Goal: Task Accomplishment & Management: Complete application form

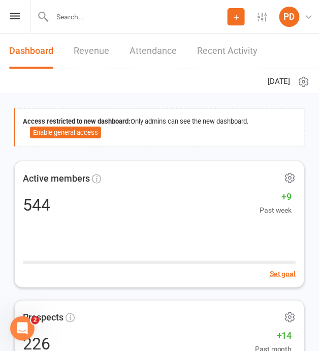
click at [41, 56] on link "Dashboard" at bounding box center [31, 51] width 44 height 35
click at [17, 19] on div "Prospect Member Non-attending contact Class / event Appointment Task Membership…" at bounding box center [159, 17] width 319 height 34
click at [15, 14] on icon at bounding box center [15, 16] width 10 height 7
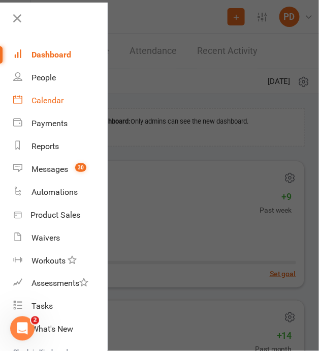
click at [45, 98] on div "Calendar" at bounding box center [47, 101] width 32 height 10
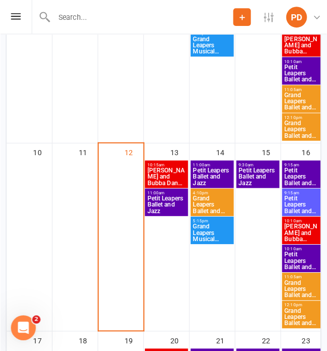
scroll to position [452, 0]
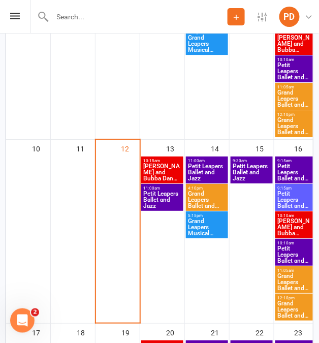
click at [165, 197] on span "Petit Leapers Ballet and Jazz" at bounding box center [162, 200] width 38 height 18
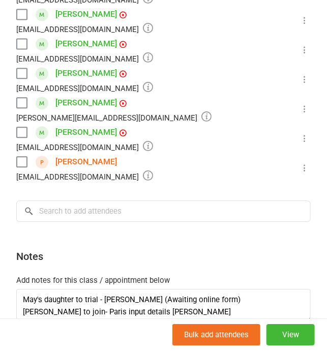
scroll to position [426, 0]
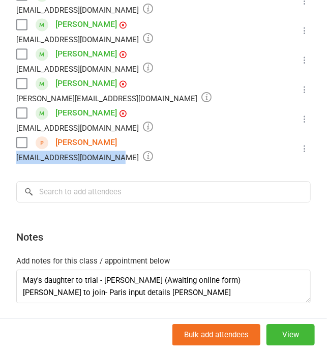
drag, startPoint x: 114, startPoint y: 124, endPoint x: 15, endPoint y: 124, distance: 99.6
drag, startPoint x: 118, startPoint y: 126, endPoint x: 16, endPoint y: 124, distance: 101.6
click at [16, 150] on div "[EMAIL_ADDRESS][DOMAIN_NAME]" at bounding box center [84, 156] width 137 height 13
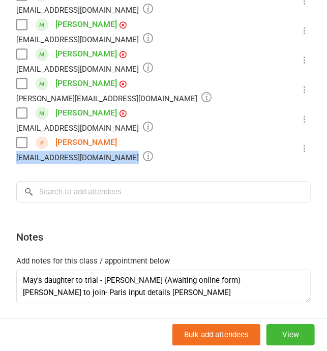
copy div "[EMAIL_ADDRESS][DOMAIN_NAME]"
click at [259, 105] on li "[PERSON_NAME] [EMAIL_ADDRESS][DOMAIN_NAME] Booked More info Remove Check in Mar…" at bounding box center [163, 119] width 294 height 29
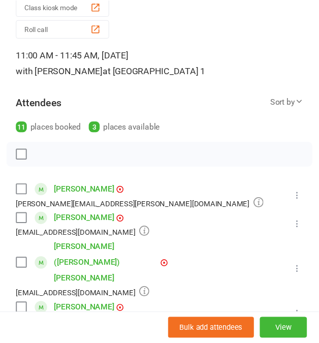
scroll to position [0, 0]
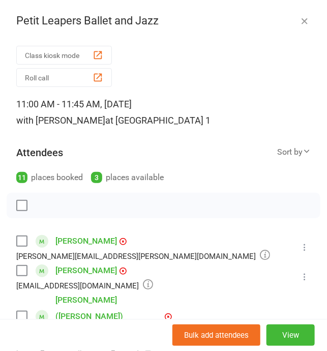
click at [299, 22] on icon "button" at bounding box center [304, 21] width 10 height 10
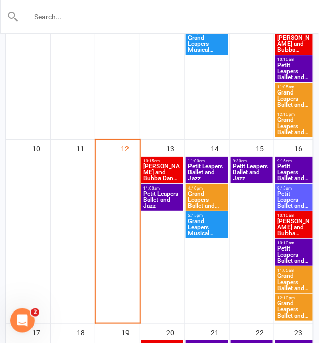
click at [148, 20] on input "text" at bounding box center [160, 17] width 282 height 14
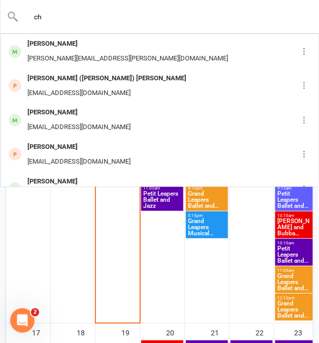
type input "c"
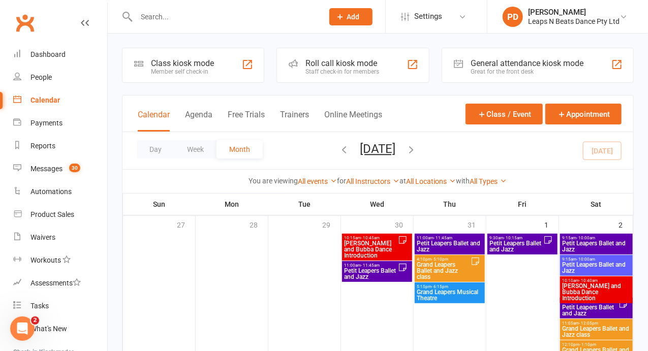
click at [319, 12] on button "Add" at bounding box center [350, 16] width 43 height 17
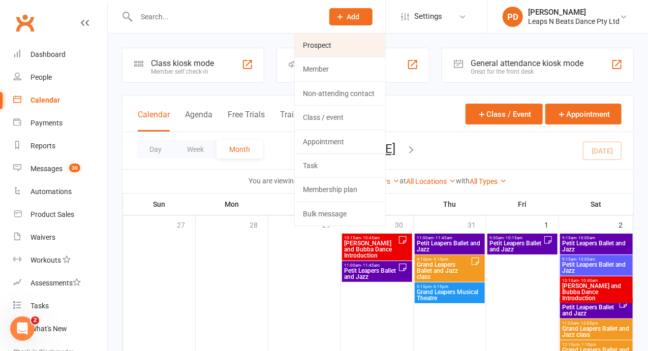
click at [319, 43] on link "Prospect" at bounding box center [340, 45] width 90 height 23
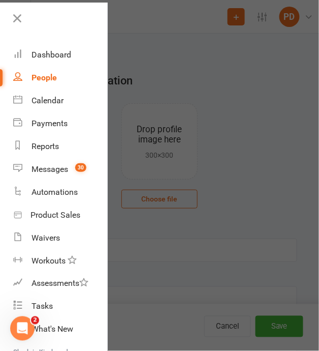
click at [175, 188] on div at bounding box center [159, 175] width 319 height 351
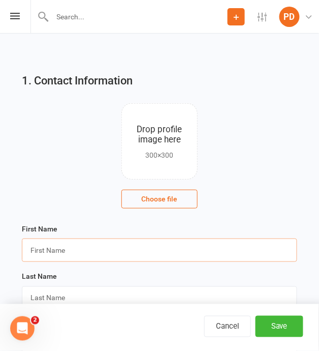
click at [124, 251] on input "text" at bounding box center [159, 249] width 275 height 23
type input "[PERSON_NAME]"
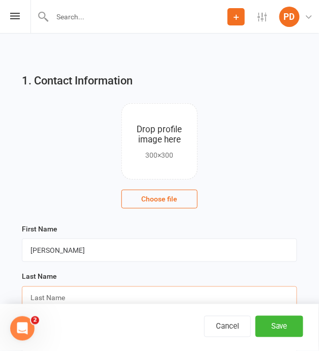
type input "T"
type input "y"
type input "T"
type input "r"
type input "R"
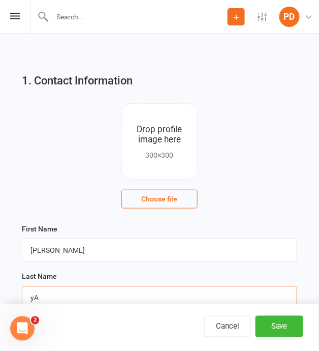
type input "y"
type input "T"
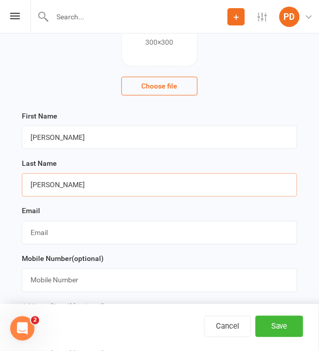
scroll to position [117, 0]
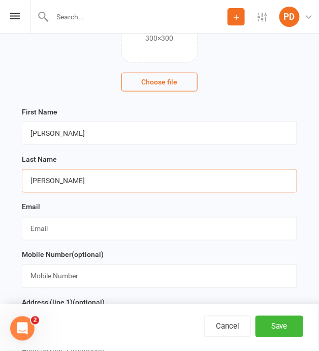
type input "[PERSON_NAME]"
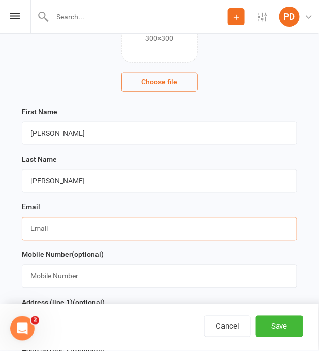
click at [66, 230] on input "text" at bounding box center [159, 228] width 275 height 23
paste input "[EMAIL_ADDRESS][DOMAIN_NAME]"
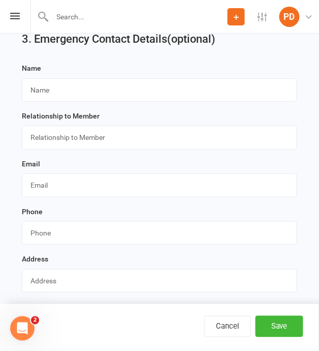
scroll to position [1096, 0]
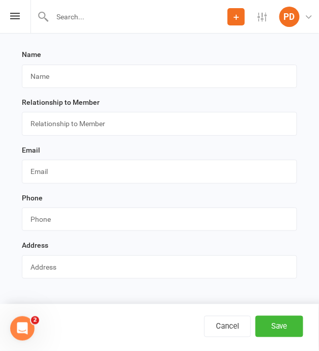
type input "[EMAIL_ADDRESS][DOMAIN_NAME]"
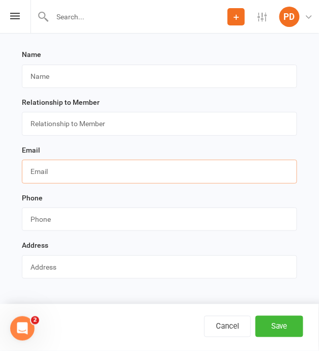
click at [40, 163] on input "text" at bounding box center [159, 171] width 275 height 23
paste input "[EMAIL_ADDRESS][DOMAIN_NAME]"
type input "[EMAIL_ADDRESS][DOMAIN_NAME]"
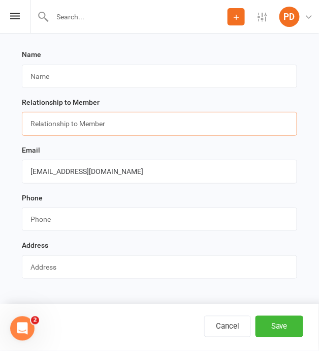
click at [48, 128] on input "text" at bounding box center [159, 123] width 275 height 23
type input "Mother"
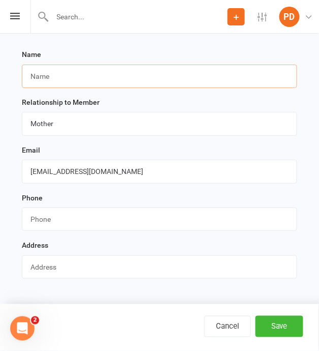
click at [54, 66] on input "text" at bounding box center [159, 76] width 275 height 23
drag, startPoint x: 94, startPoint y: 68, endPoint x: -21, endPoint y: 47, distance: 117.6
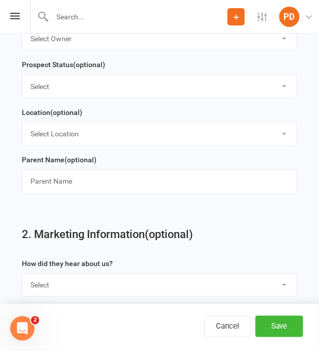
scroll to position [681, 0]
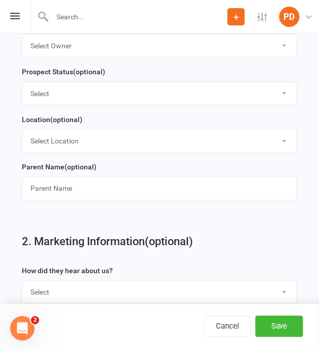
type input "[PERSON_NAME]"
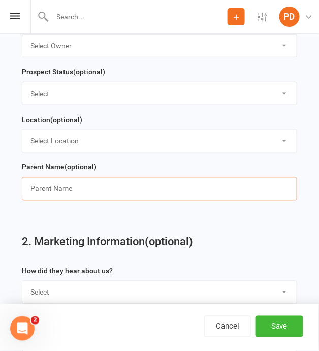
click at [53, 181] on input "text" at bounding box center [159, 188] width 275 height 23
paste input "[PERSON_NAME]"
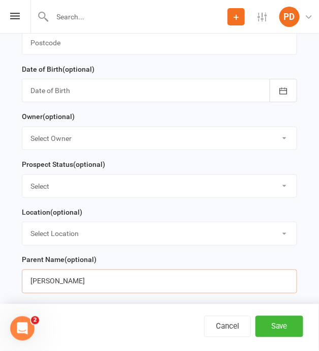
scroll to position [588, 0]
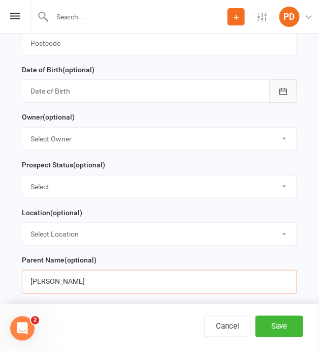
type input "[PERSON_NAME]"
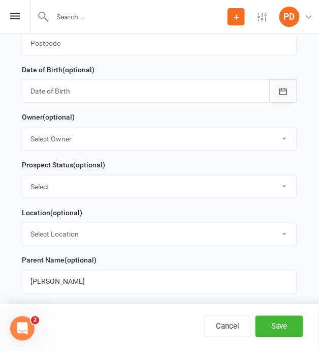
click at [289, 89] on button "button" at bounding box center [283, 90] width 27 height 23
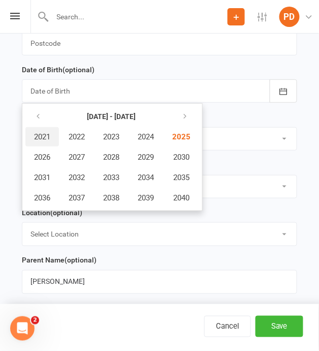
click at [43, 132] on span "2021" at bounding box center [42, 136] width 16 height 9
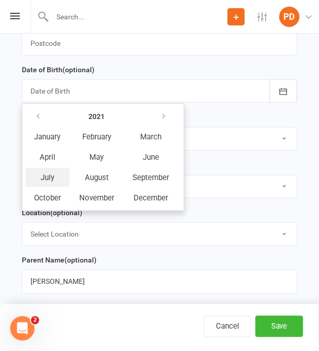
click at [43, 173] on span "July" at bounding box center [48, 177] width 14 height 9
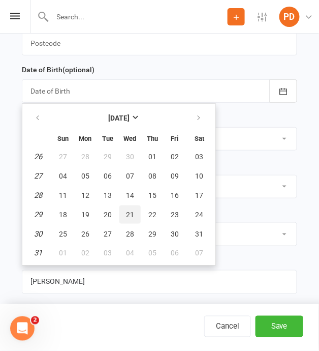
click at [126, 211] on span "21" at bounding box center [130, 214] width 8 height 8
type input "[DATE]"
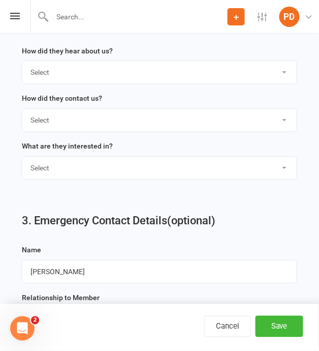
scroll to position [1046, 0]
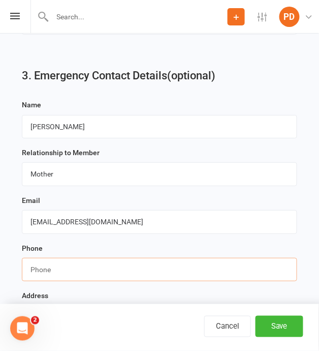
click at [44, 264] on input "string" at bounding box center [159, 269] width 275 height 23
paste input "0407795995"
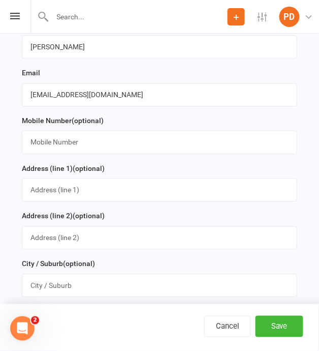
scroll to position [250, 0]
type input "0407795995"
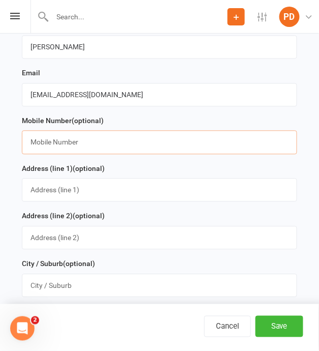
click at [54, 139] on input "text" at bounding box center [159, 142] width 275 height 23
paste input "0407795995"
type input "0407795995"
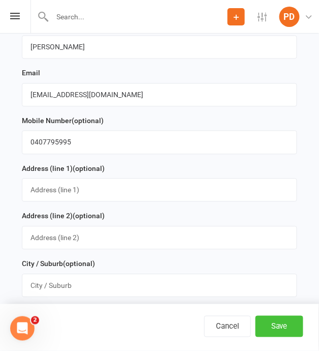
click at [276, 318] on button "Save" at bounding box center [280, 326] width 48 height 21
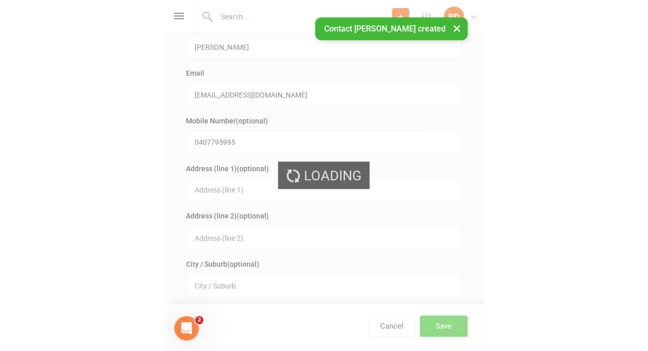
scroll to position [0, 0]
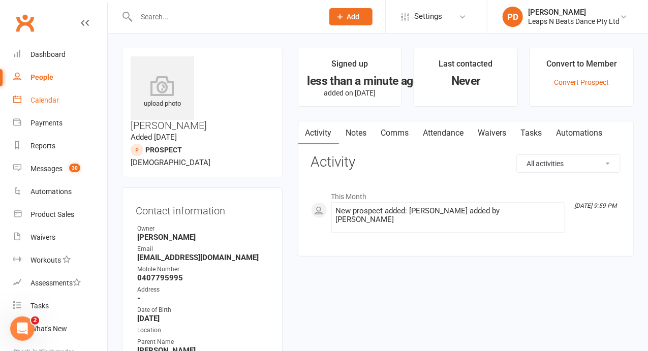
click at [55, 104] on div "Calendar" at bounding box center [44, 100] width 28 height 8
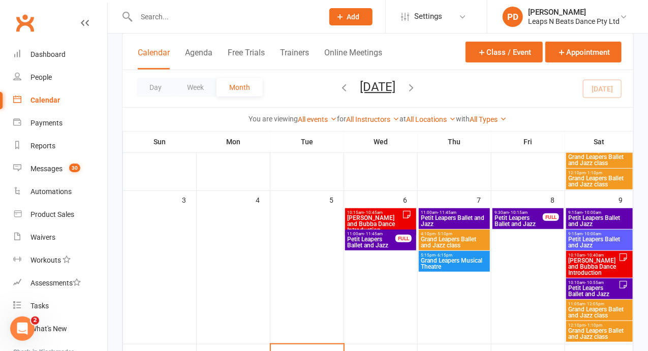
scroll to position [271, 0]
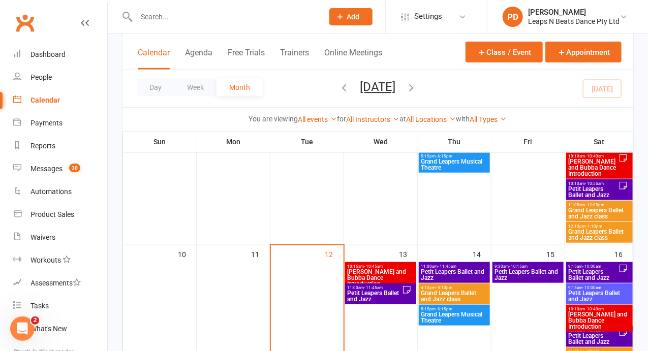
click at [319, 293] on span "Petit Leapers Ballet and Jazz" at bounding box center [374, 296] width 55 height 12
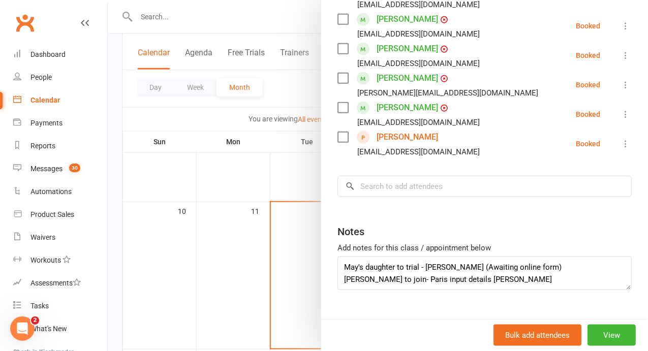
scroll to position [316, 0]
click at [319, 257] on textarea "May's daughter to trial - [PERSON_NAME] (Awaiting online form) [PERSON_NAME] to…" at bounding box center [484, 274] width 294 height 34
drag, startPoint x: 556, startPoint y: 259, endPoint x: 408, endPoint y: 258, distance: 147.3
click at [319, 258] on textarea "May's daughter to trial - [PERSON_NAME] (Awaiting online form) [PERSON_NAME] to…" at bounding box center [484, 274] width 294 height 34
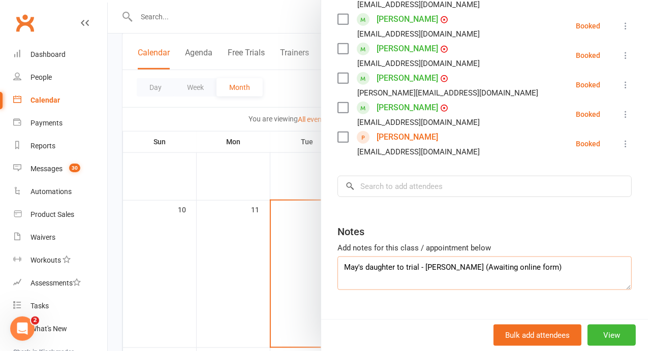
scroll to position [7, 0]
type textarea "May's daughter to trial - [PERSON_NAME] (Awaiting online form)"
click at [319, 177] on div "Class kiosk mode Roll call 11:00 AM - 11:45 AM, [DATE] with [PERSON_NAME] at [G…" at bounding box center [484, 6] width 327 height 701
click at [319, 176] on input "search" at bounding box center [484, 186] width 294 height 21
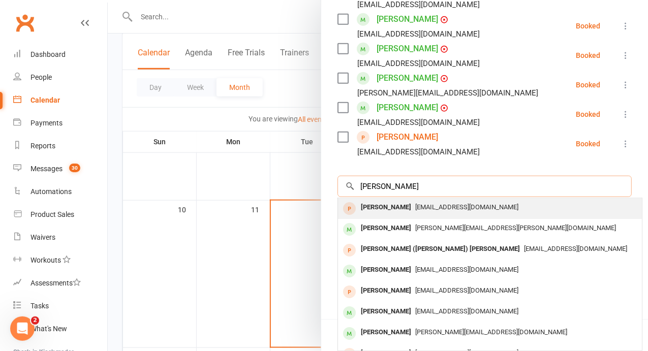
type input "[PERSON_NAME]"
click at [319, 200] on div "[PERSON_NAME]" at bounding box center [386, 207] width 58 height 15
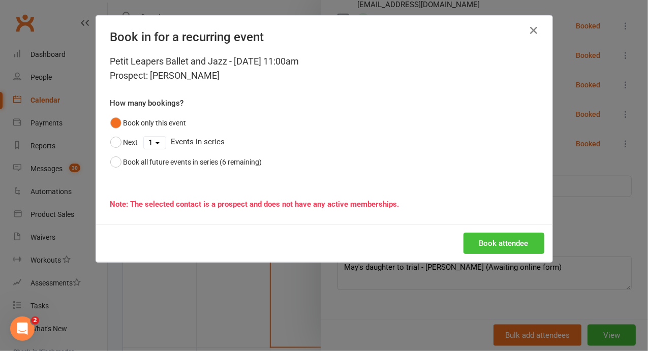
click at [319, 243] on button "Book attendee" at bounding box center [503, 243] width 81 height 21
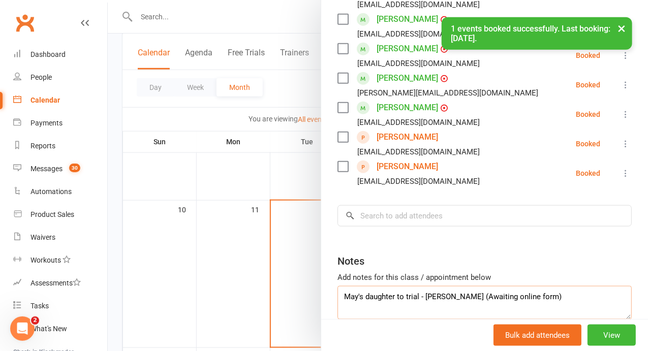
click at [319, 286] on textarea "May's daughter to trial - [PERSON_NAME] (Awaiting online form)" at bounding box center [484, 303] width 294 height 34
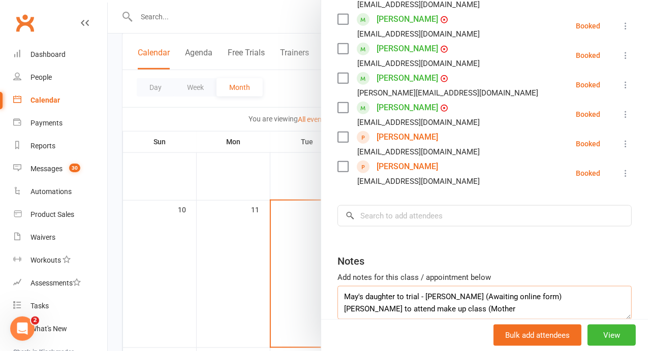
click at [319, 298] on textarea "May's daughter to trial - [PERSON_NAME] (Awaiting online form) [PERSON_NAME] to…" at bounding box center [484, 303] width 294 height 34
drag, startPoint x: 488, startPoint y: 282, endPoint x: 515, endPoint y: 279, distance: 26.7
click at [319, 286] on textarea "May's daughter to trial - [PERSON_NAME] (Awaiting online form) [PERSON_NAME] to…" at bounding box center [484, 303] width 294 height 34
type textarea "May's daughter to trial - [PERSON_NAME] (Awaiting online form) [PERSON_NAME] to…"
click at [319, 179] on div at bounding box center [378, 175] width 540 height 351
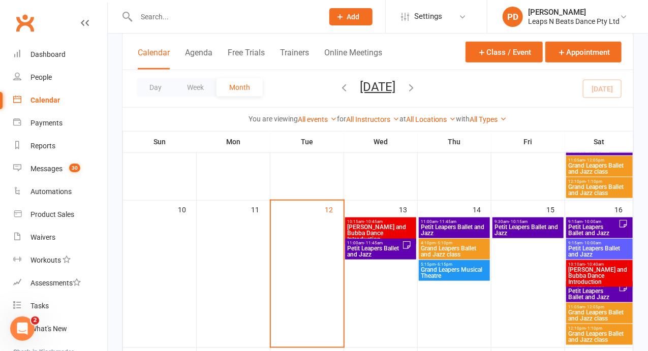
click at [319, 249] on span "Petit Leapers Ballet and Jazz" at bounding box center [374, 251] width 55 height 12
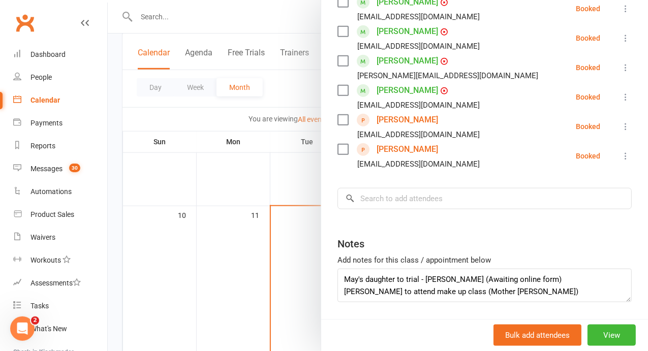
scroll to position [405, 0]
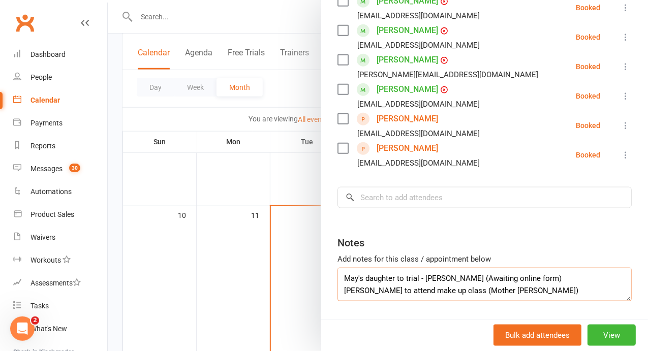
click at [319, 268] on textarea "May's daughter to trial - [PERSON_NAME] (Awaiting online form) [PERSON_NAME] to…" at bounding box center [484, 285] width 294 height 34
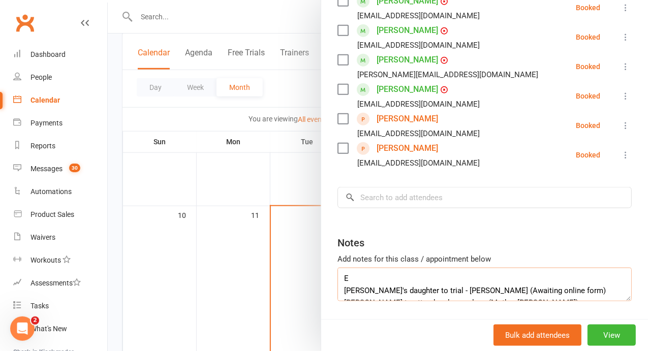
type textarea "E [PERSON_NAME]'s daughter to trial - [PERSON_NAME] (Awaiting online form) [PER…"
click at [319, 268] on textarea "E [PERSON_NAME]'s daughter to trial - [PERSON_NAME] (Awaiting online form) [PER…" at bounding box center [484, 285] width 294 height 34
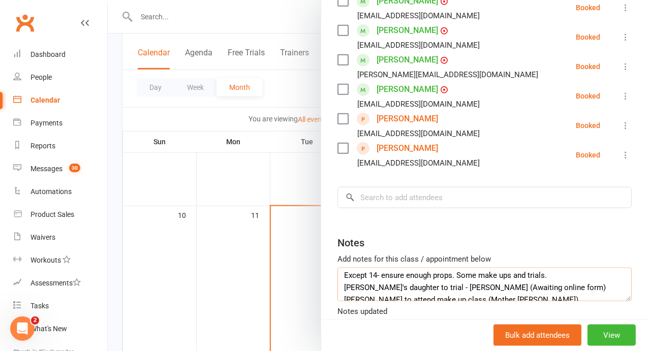
click at [319, 268] on textarea "Except 14- ensure enough props. Some make ups and trials. [PERSON_NAME]'s daugh…" at bounding box center [484, 285] width 294 height 34
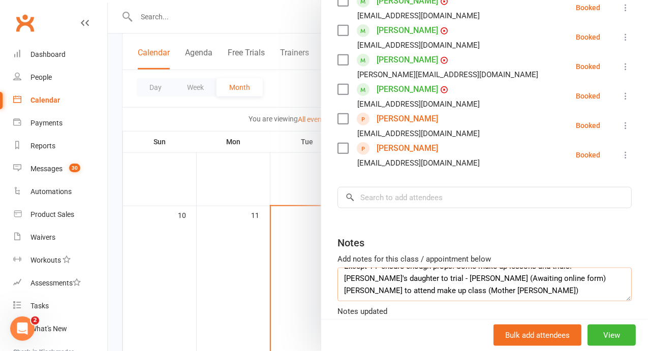
type textarea "Except 14- ensure enough props. Some make up lessons and trials. [PERSON_NAME]'…"
click at [319, 181] on div at bounding box center [378, 175] width 540 height 351
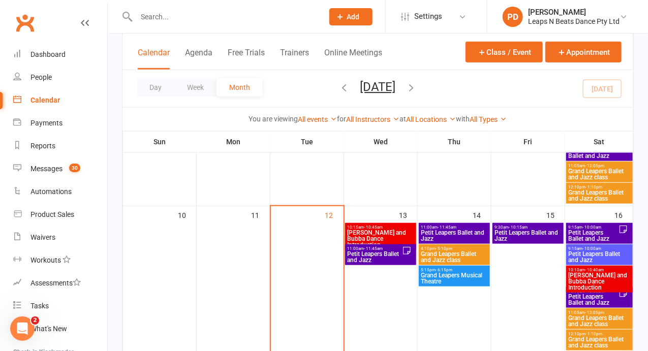
click at [319, 225] on span "10:15am - 10:45am" at bounding box center [380, 227] width 67 height 5
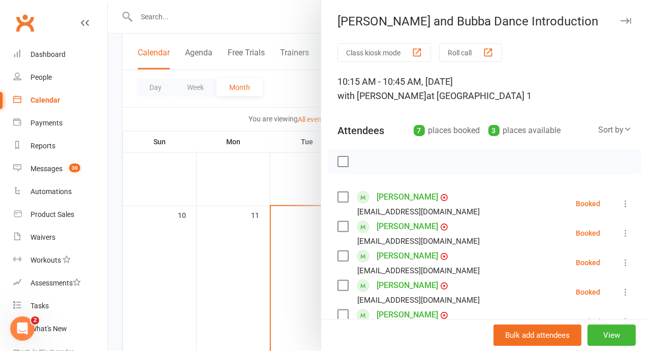
click at [319, 184] on div at bounding box center [378, 175] width 540 height 351
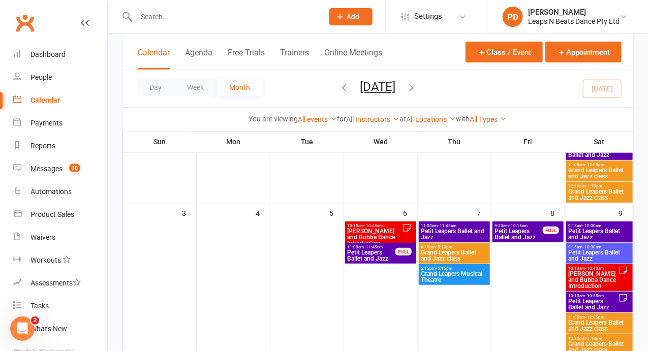
scroll to position [153, 0]
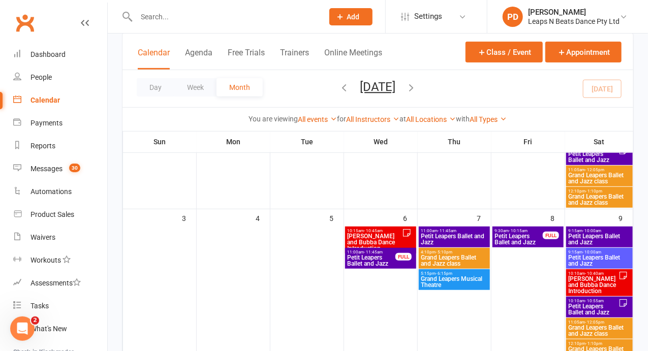
click at [319, 246] on div "10:15am - 10:45am [PERSON_NAME] and Bubba Dance Introduction" at bounding box center [380, 240] width 71 height 27
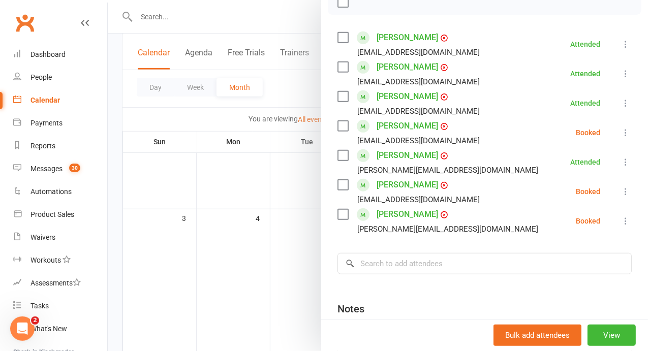
scroll to position [163, 0]
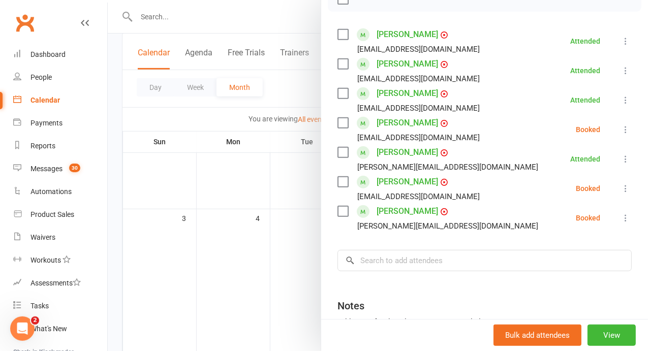
click at [319, 274] on div at bounding box center [378, 175] width 540 height 351
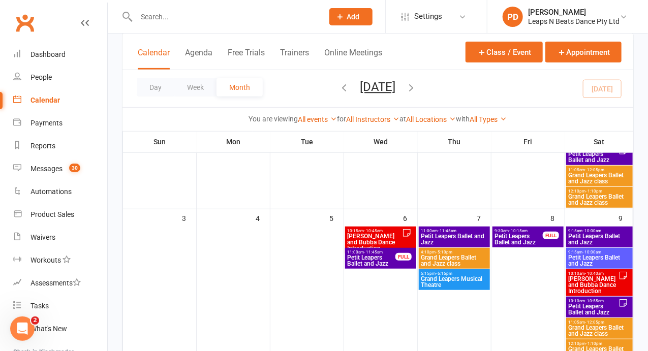
click at [319, 88] on div "Day Week Month [DATE] [DATE] Sun Mon Tue Wed Thu Fri Sat 27 28 29 30 31 01 02 0…" at bounding box center [377, 88] width 511 height 37
